Goal: Task Accomplishment & Management: Manage account settings

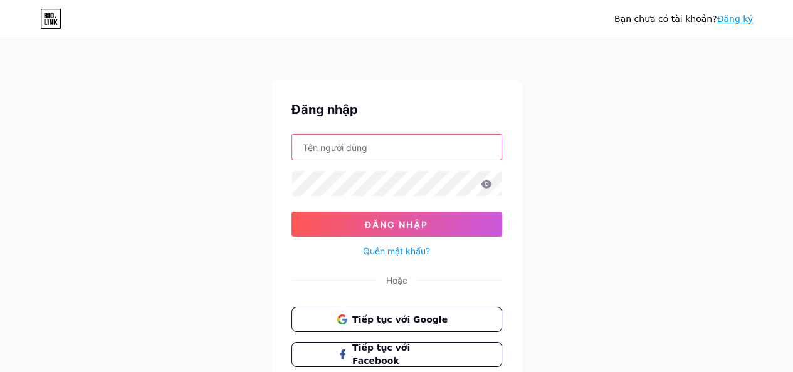
click at [402, 149] on input "text" at bounding box center [396, 147] width 209 height 25
type input "phuongphuocthang"
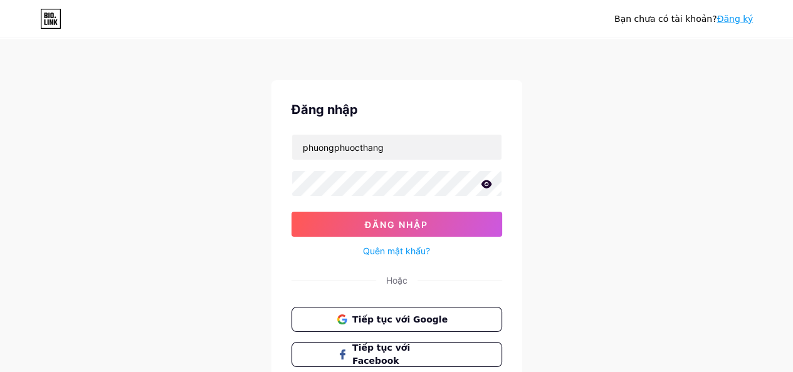
click at [488, 186] on icon at bounding box center [486, 184] width 11 height 8
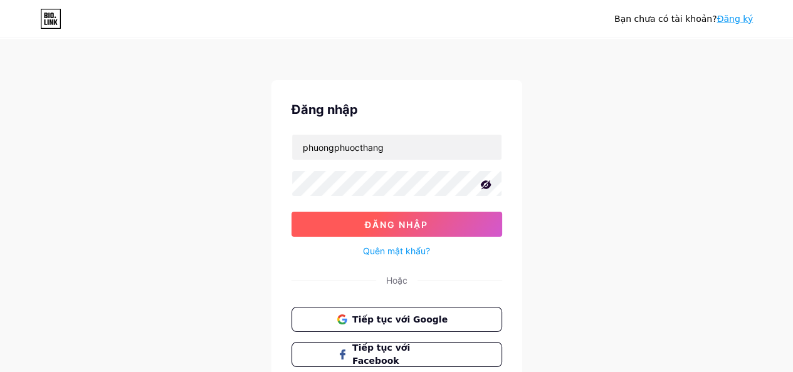
click at [385, 221] on font "Đăng nhập" at bounding box center [396, 224] width 63 height 11
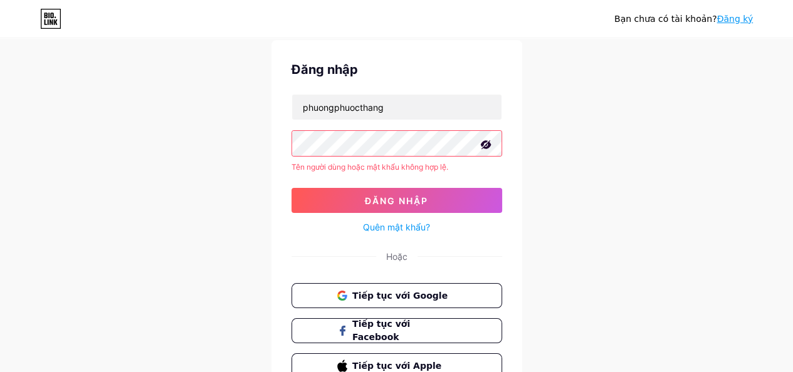
scroll to position [63, 0]
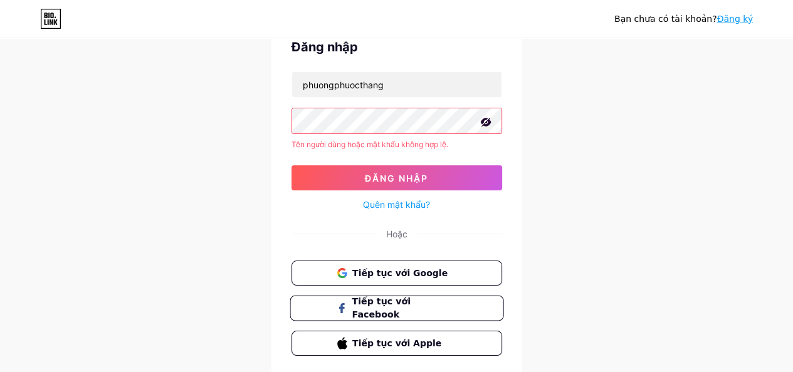
click at [410, 309] on font "Tiếp tục với Facebook" at bounding box center [381, 308] width 59 height 24
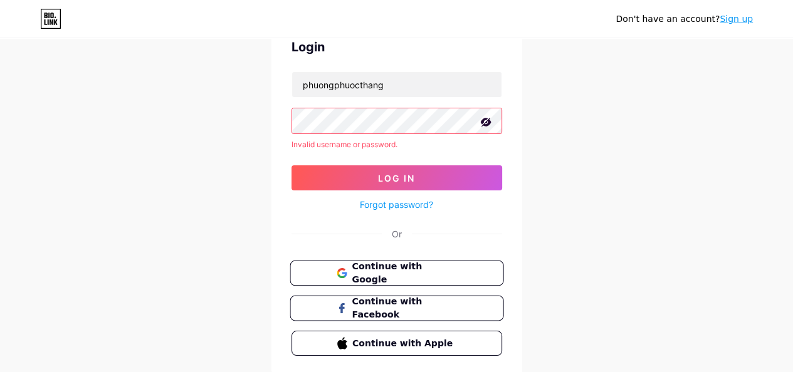
click at [400, 274] on span "Continue with Google" at bounding box center [404, 273] width 105 height 27
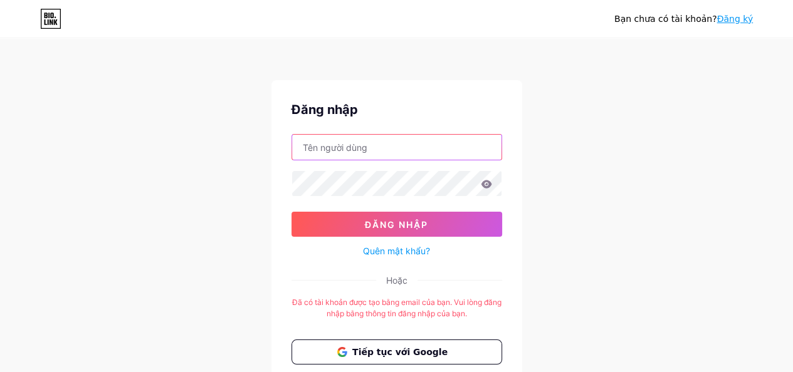
click at [385, 149] on input "text" at bounding box center [396, 147] width 209 height 25
type input "phuongphuocthang"
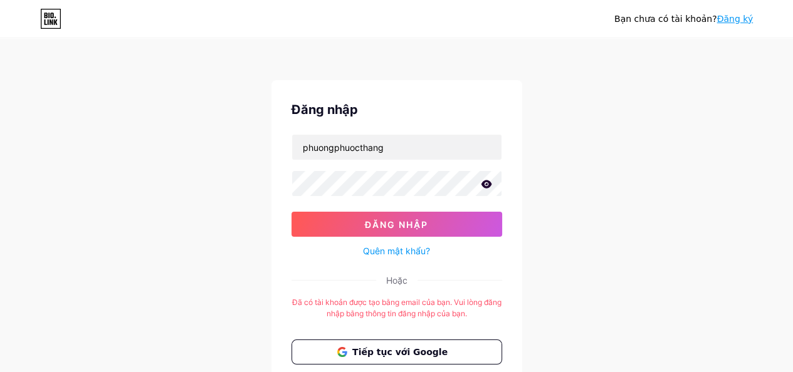
click at [488, 186] on icon at bounding box center [486, 184] width 11 height 8
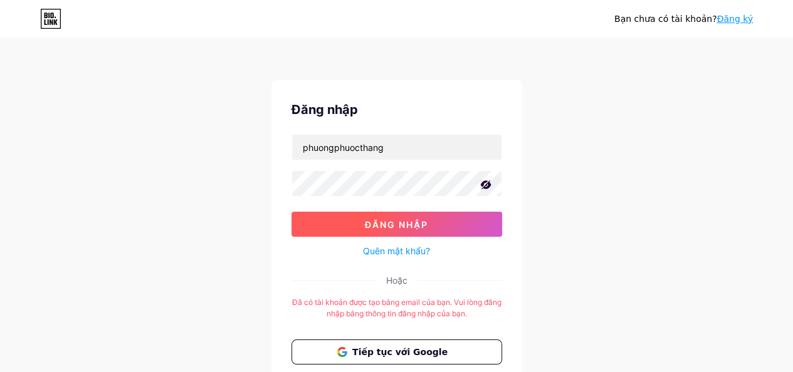
click at [407, 224] on font "Đăng nhập" at bounding box center [396, 224] width 63 height 11
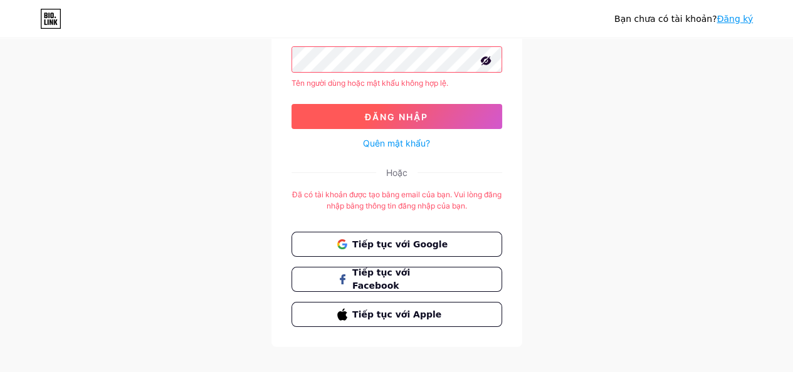
scroll to position [125, 0]
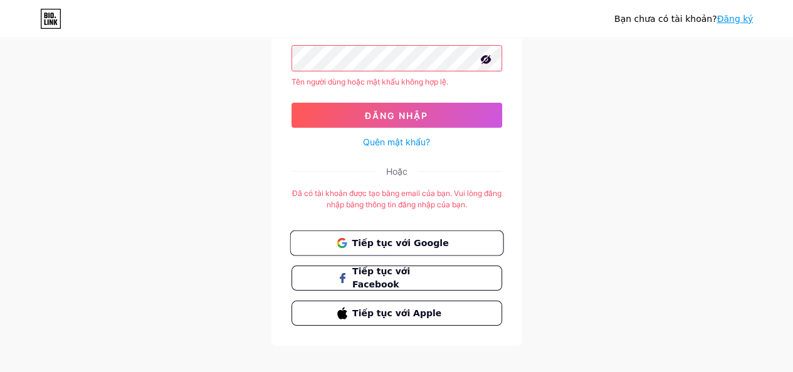
click at [389, 241] on font "Tiếp tục với Google" at bounding box center [400, 242] width 97 height 10
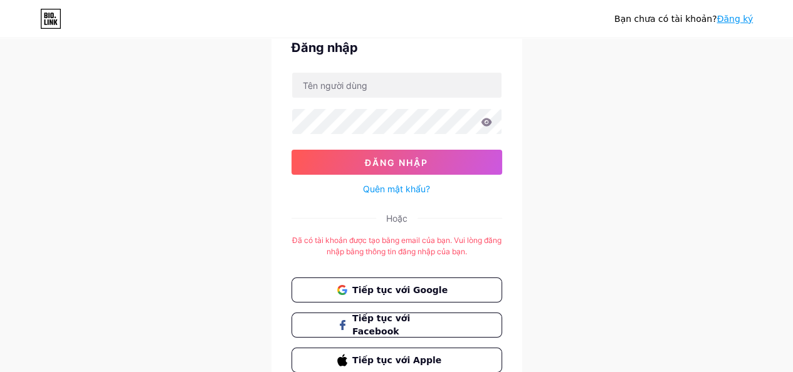
scroll to position [63, 0]
click at [368, 293] on font "Tiếp tục với Google" at bounding box center [400, 289] width 97 height 10
